Goal: Information Seeking & Learning: Check status

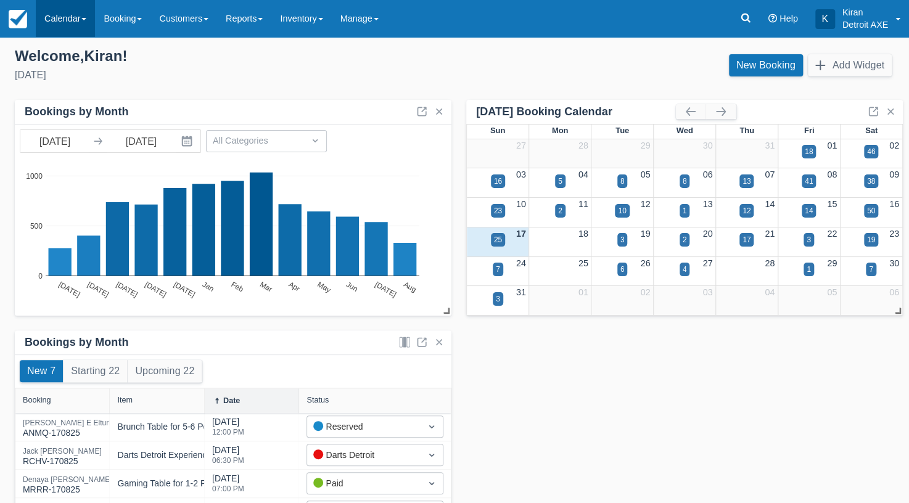
click at [85, 19] on span at bounding box center [83, 19] width 5 height 2
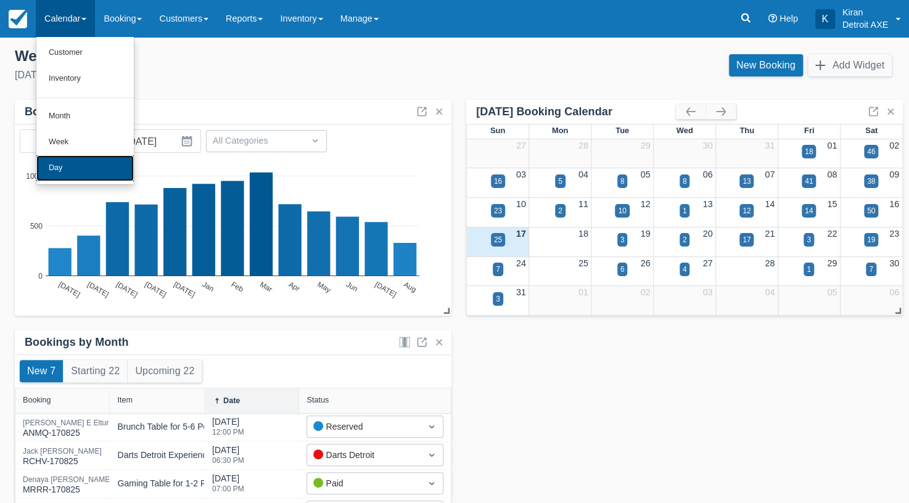
click at [92, 167] on link "Day" at bounding box center [84, 168] width 97 height 26
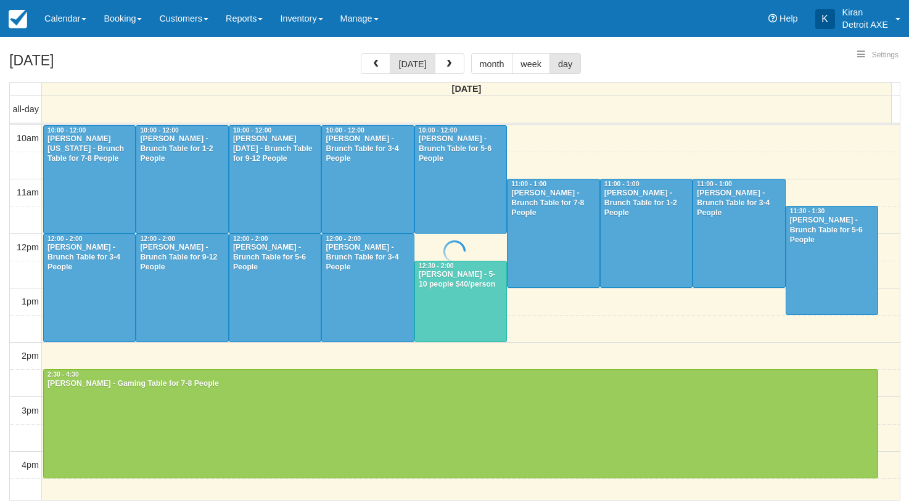
select select
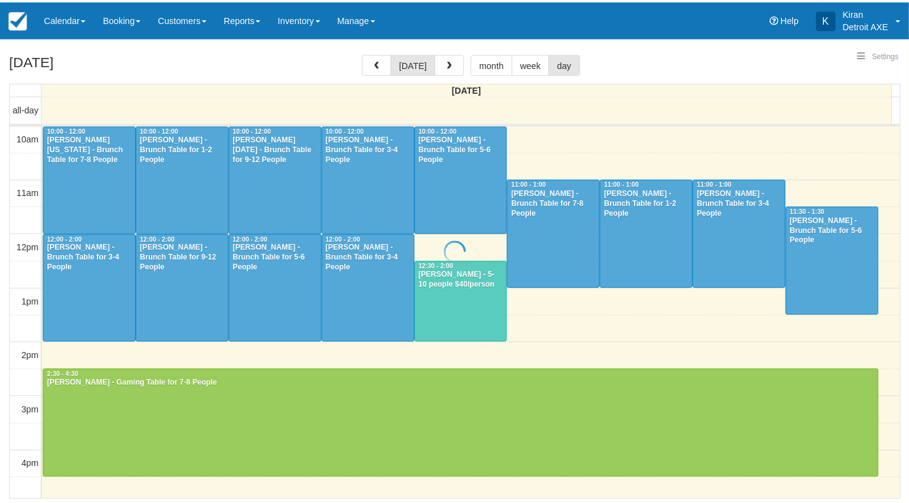
scroll to position [218, 0]
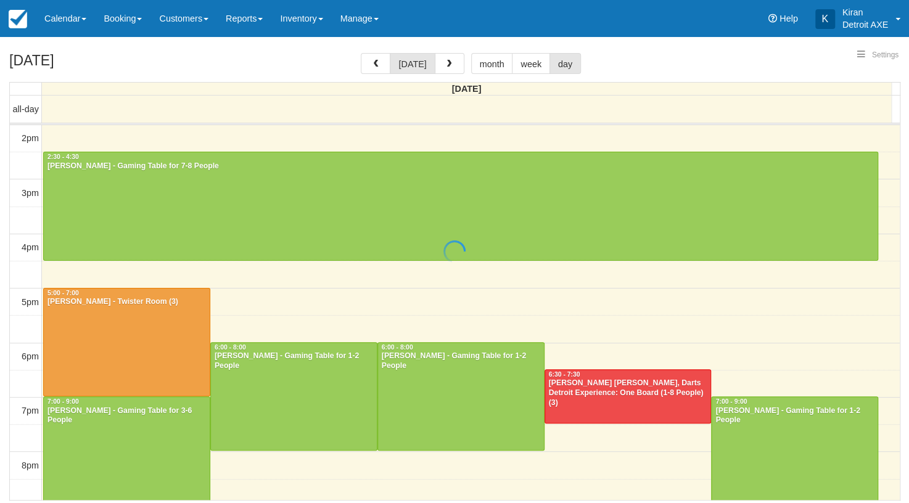
select select
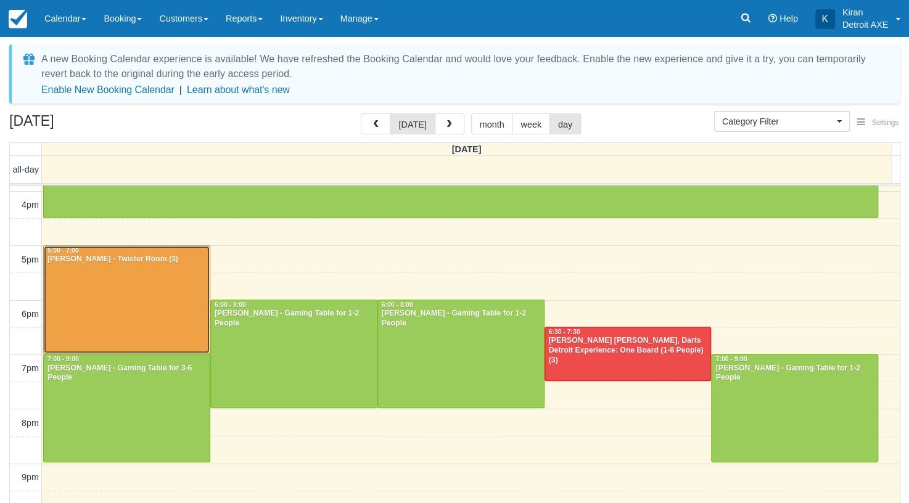
scroll to position [330, 0]
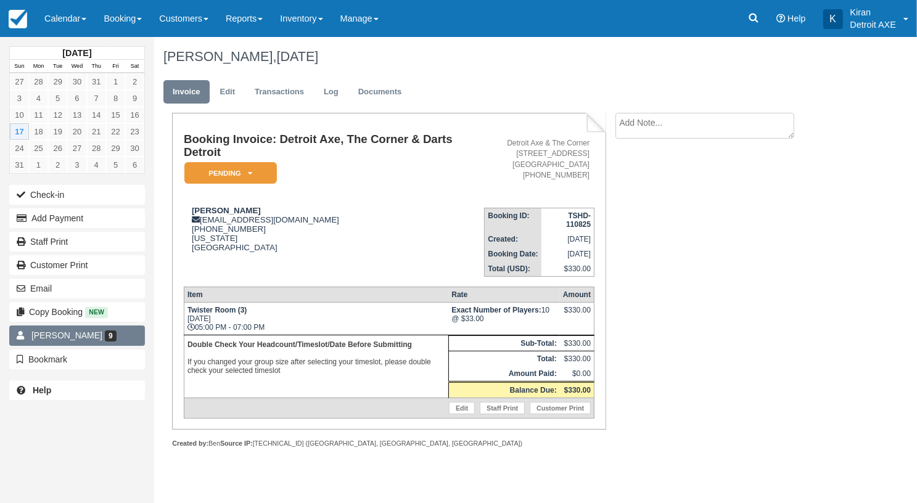
click at [71, 334] on span "[PERSON_NAME]" at bounding box center [66, 335] width 71 height 10
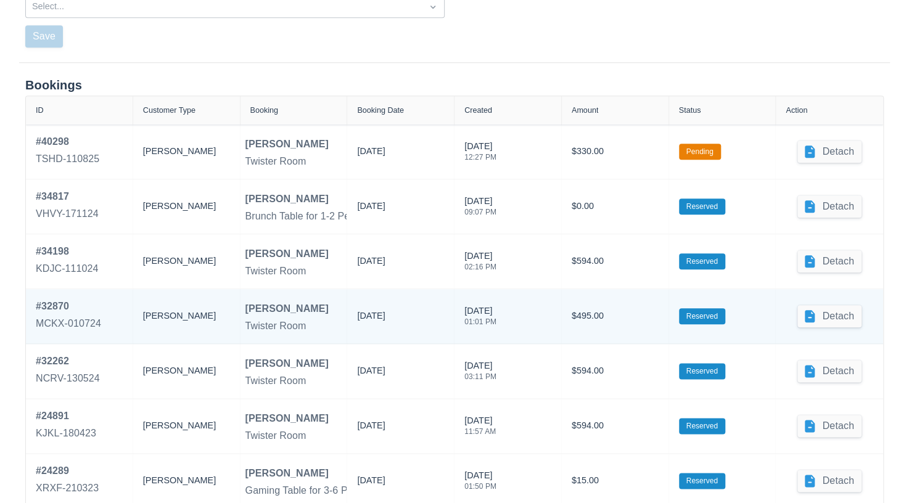
scroll to position [575, 0]
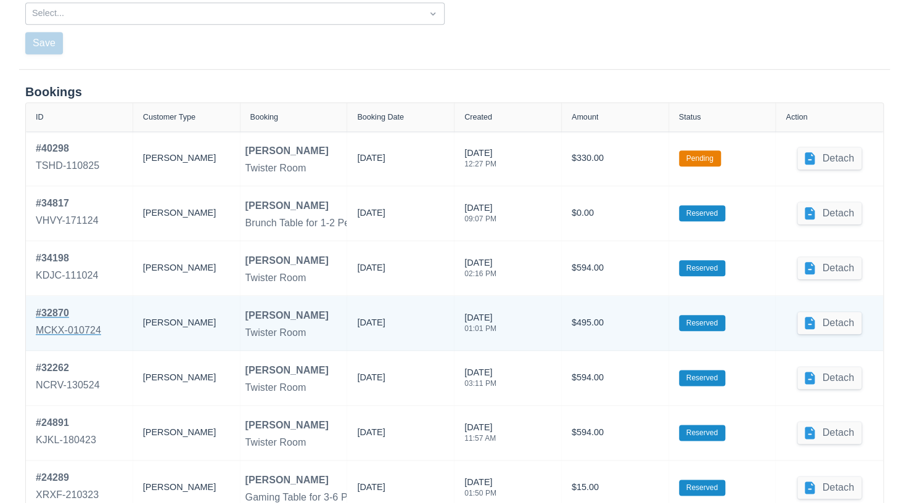
click at [55, 332] on div "MCKX-010724" at bounding box center [68, 330] width 65 height 15
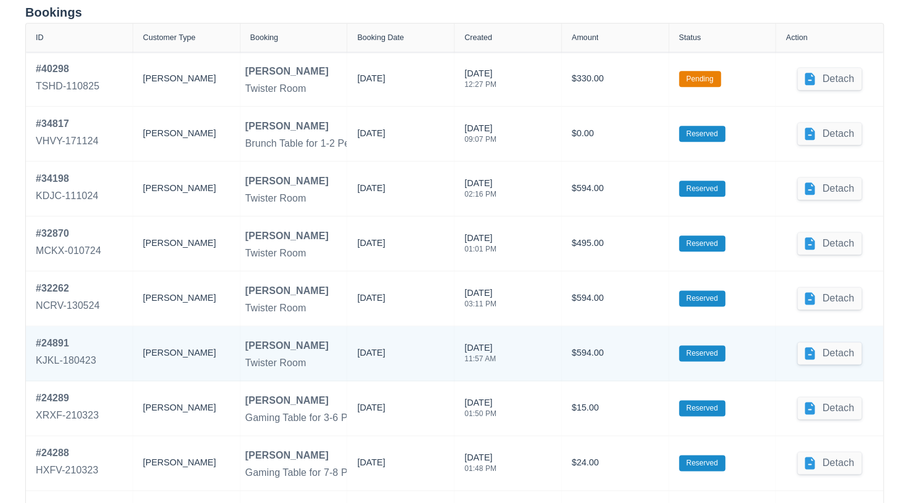
scroll to position [687, 0]
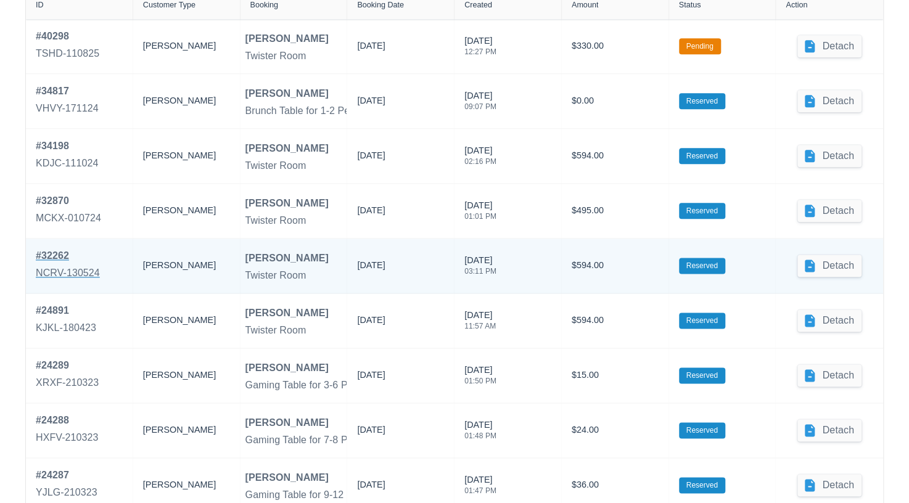
click at [50, 258] on div "# 32262" at bounding box center [68, 255] width 64 height 15
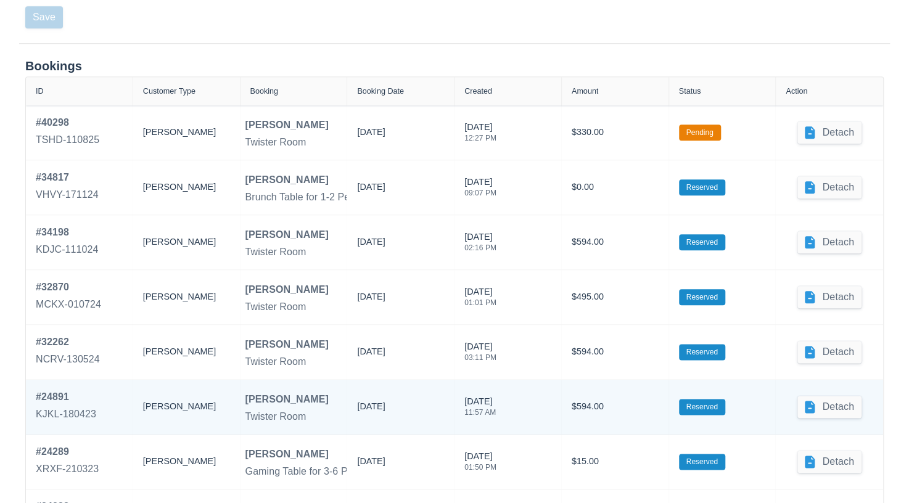
scroll to position [743, 0]
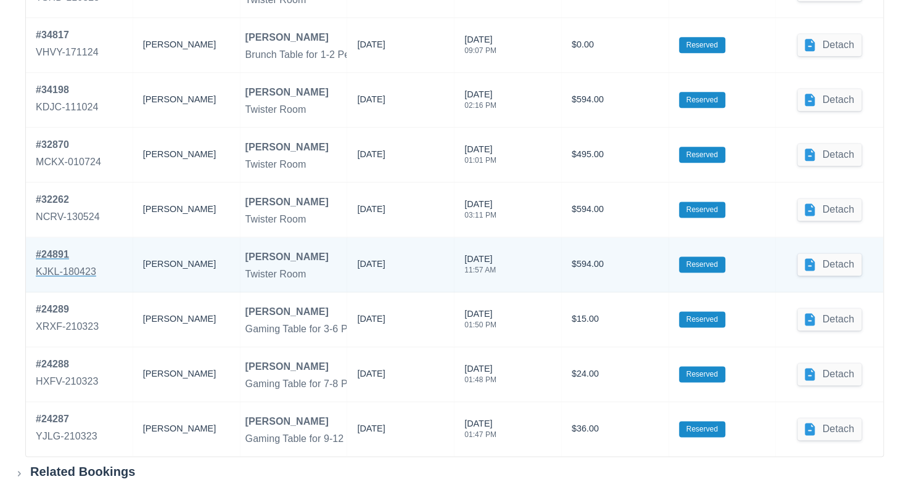
click at [51, 259] on div "# 24891" at bounding box center [66, 254] width 60 height 15
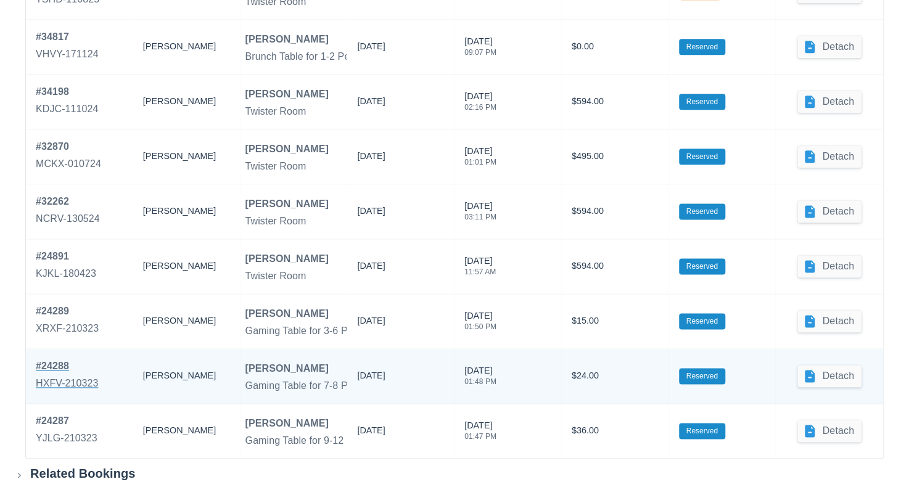
scroll to position [743, 0]
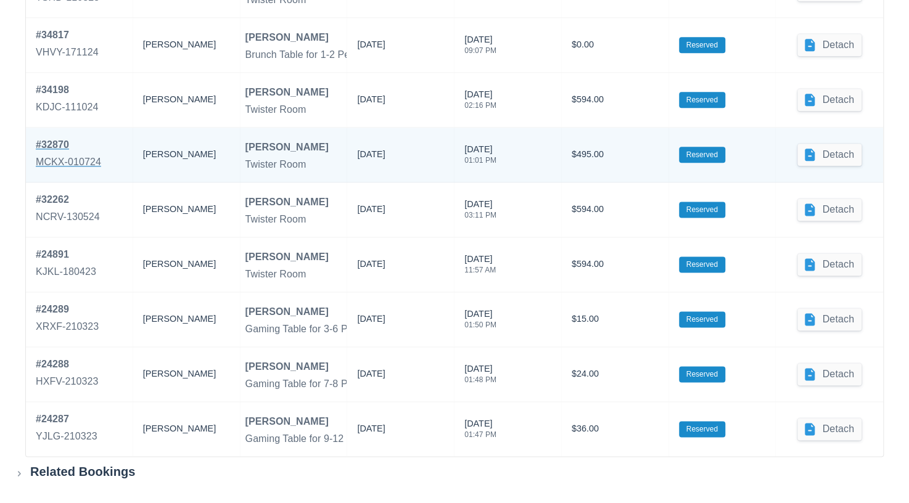
click at [48, 169] on link "# 32870 MCKX-010724" at bounding box center [68, 154] width 65 height 35
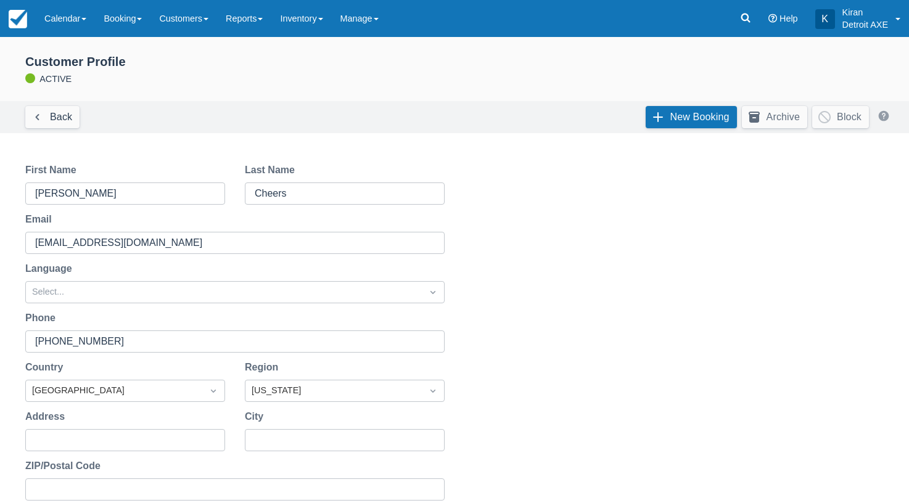
scroll to position [741, 0]
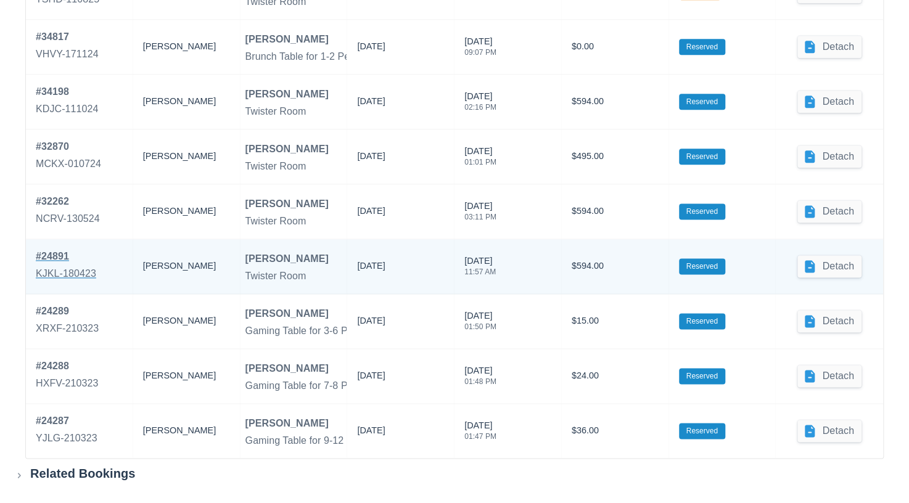
click at [70, 260] on div "# 24891" at bounding box center [66, 256] width 60 height 15
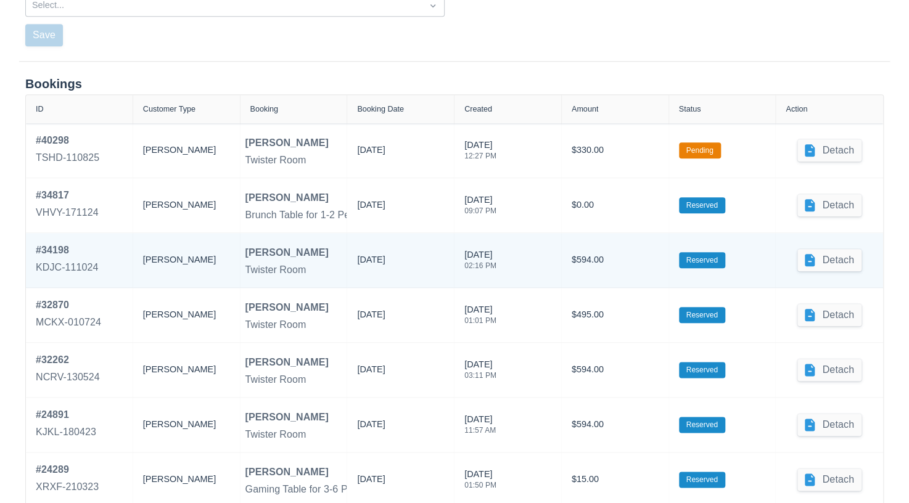
scroll to position [571, 0]
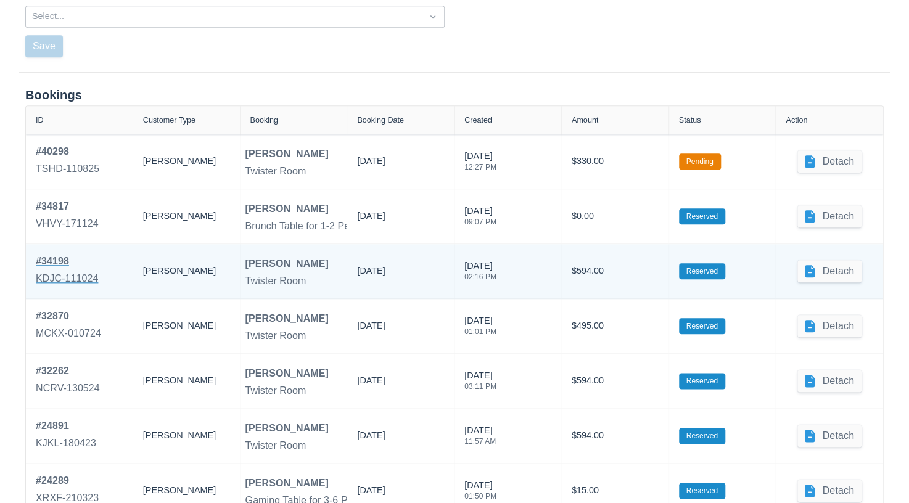
click at [51, 263] on div "# 34198" at bounding box center [67, 261] width 62 height 15
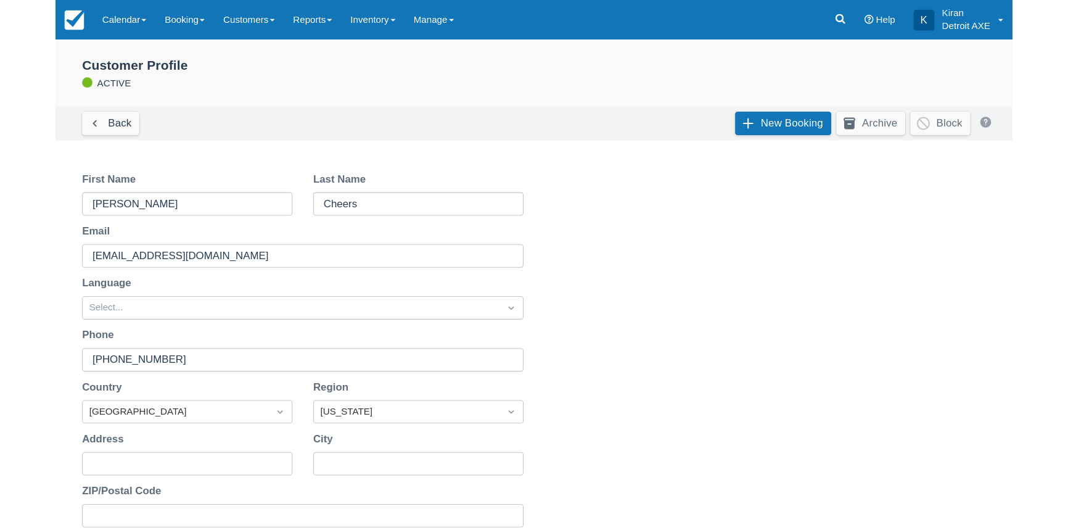
scroll to position [571, 0]
